Goal: Obtain resource: Download file/media

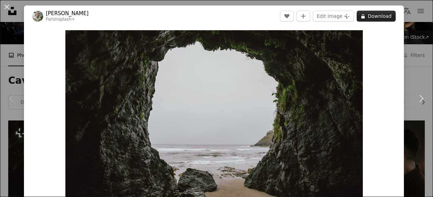
scroll to position [73, 0]
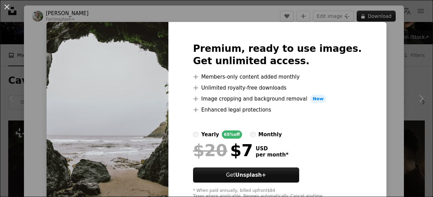
click at [374, 14] on div "An X shape Premium, ready to use images. Get unlimited access. A plus sign Memb…" at bounding box center [216, 98] width 433 height 197
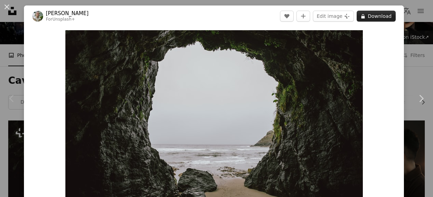
click at [374, 12] on button "A lock Download" at bounding box center [376, 16] width 39 height 11
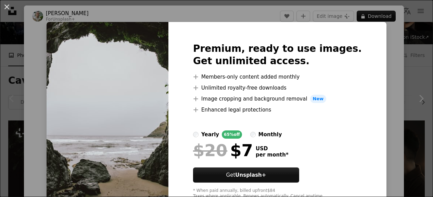
scroll to position [23, 0]
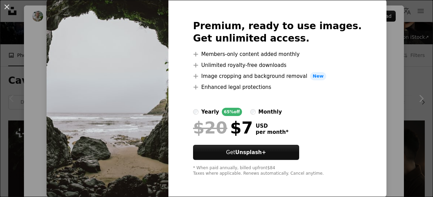
click at [159, 97] on img at bounding box center [108, 97] width 122 height 197
